Goal: Use online tool/utility: Utilize a website feature to perform a specific function

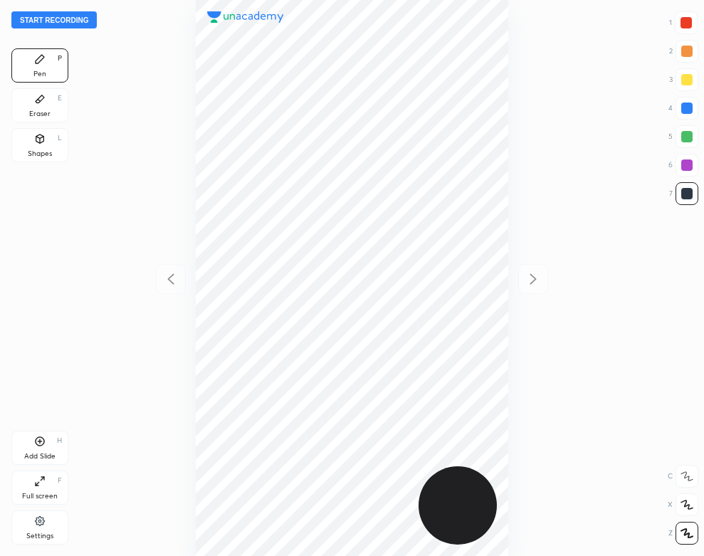
scroll to position [556, 476]
click at [28, 514] on div "Settings" at bounding box center [39, 527] width 57 height 34
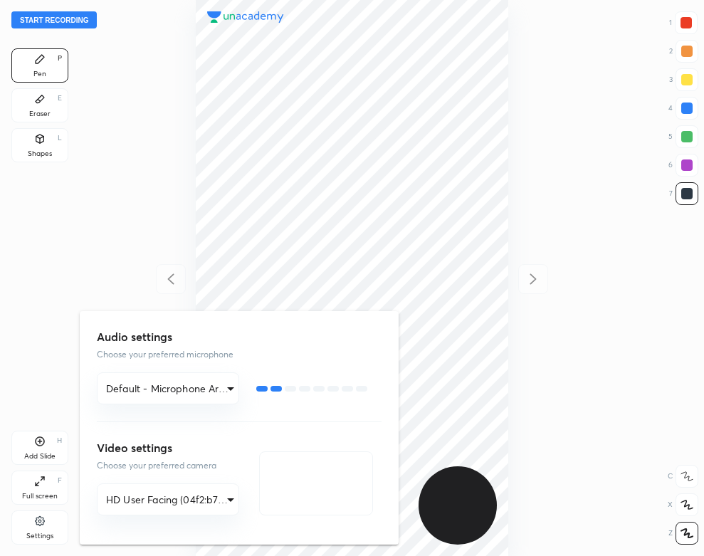
click at [112, 196] on div at bounding box center [352, 278] width 704 height 556
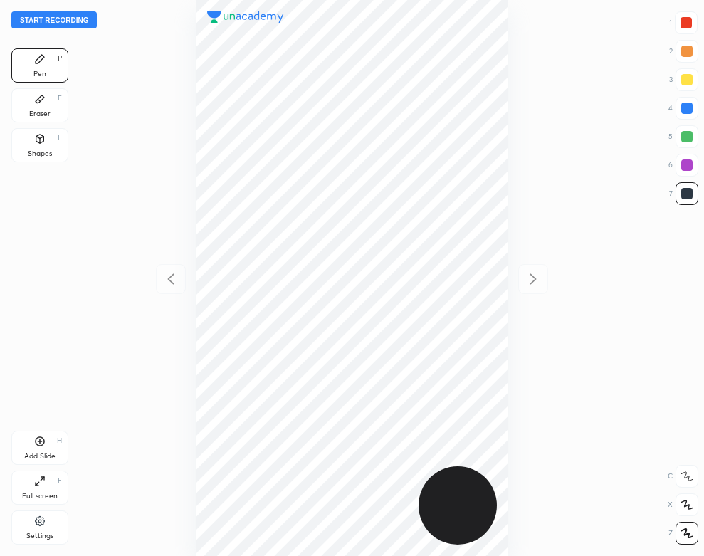
click at [80, 20] on button "Start recording" at bounding box center [53, 19] width 85 height 17
click at [33, 142] on div "Shapes L" at bounding box center [39, 145] width 57 height 34
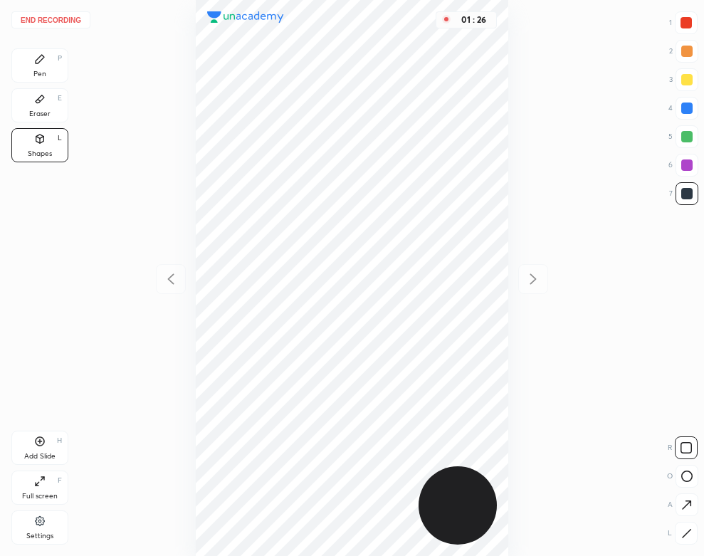
click at [31, 48] on div "End recording 1 2 3 4 5 6 7 R O A L C X Z Erase all C X Z Pen P Eraser E Shapes…" at bounding box center [352, 278] width 704 height 556
click at [46, 68] on div "Pen P" at bounding box center [39, 65] width 57 height 34
click at [74, 23] on button "End recording" at bounding box center [50, 19] width 79 height 17
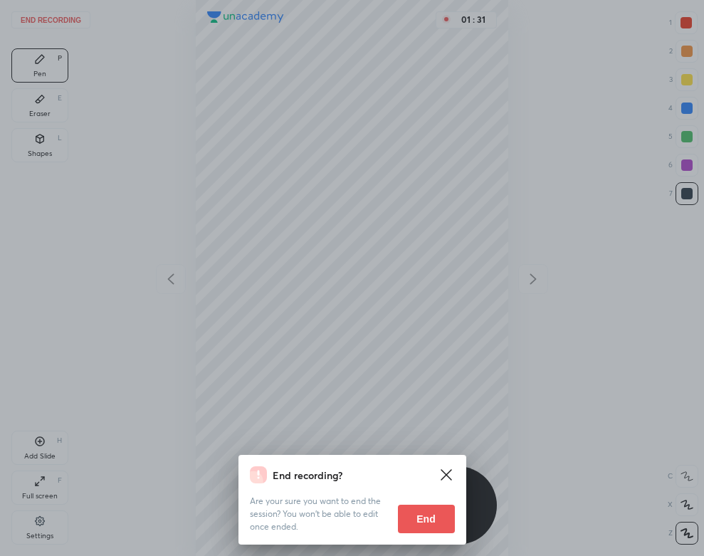
click at [418, 518] on button "End" at bounding box center [426, 518] width 57 height 28
